Goal: Transaction & Acquisition: Purchase product/service

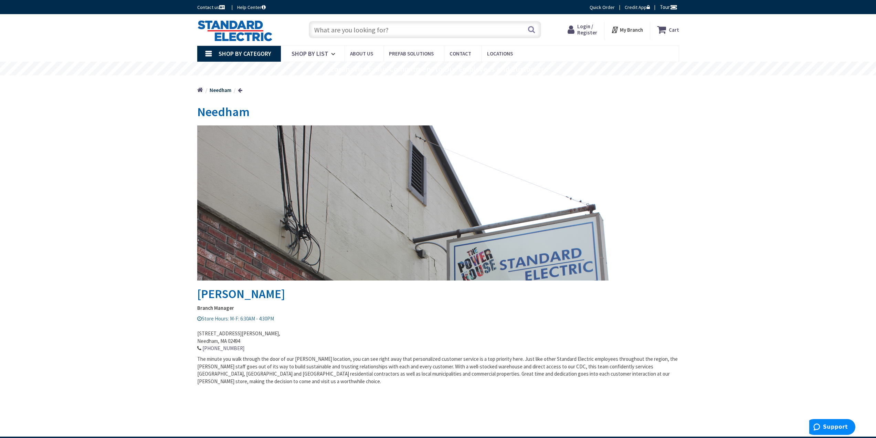
click at [337, 29] on input "text" at bounding box center [425, 29] width 232 height 17
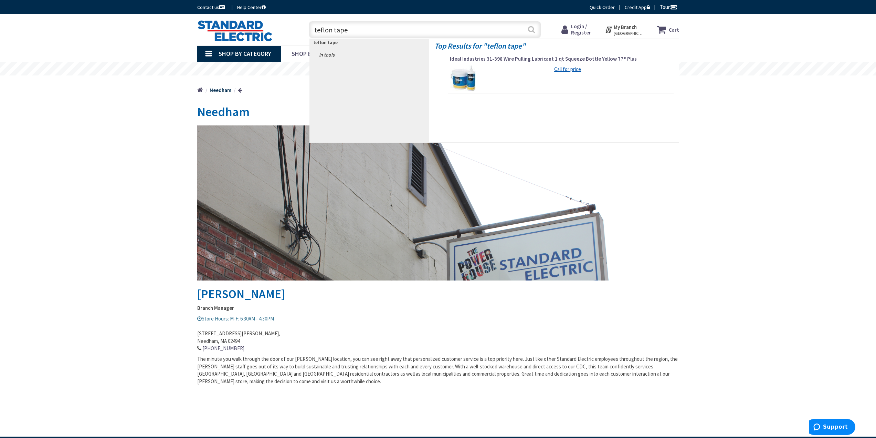
type input "teflon tape"
click at [533, 29] on button "Search" at bounding box center [531, 29] width 9 height 15
